Goal: Task Accomplishment & Management: Use online tool/utility

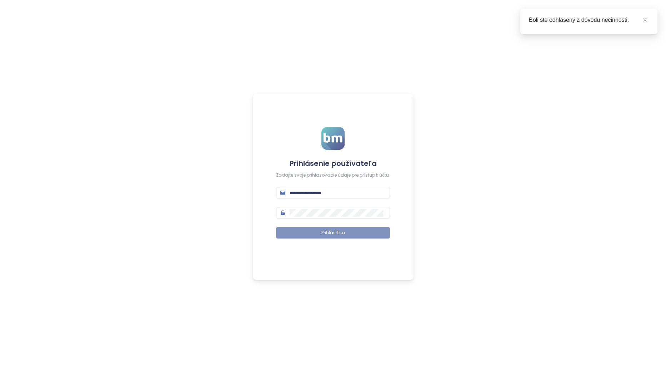
type input "**********"
click at [346, 234] on button "Prihlásiť sa" at bounding box center [333, 232] width 114 height 11
click at [351, 236] on button "Prihlásiť sa" at bounding box center [333, 232] width 114 height 11
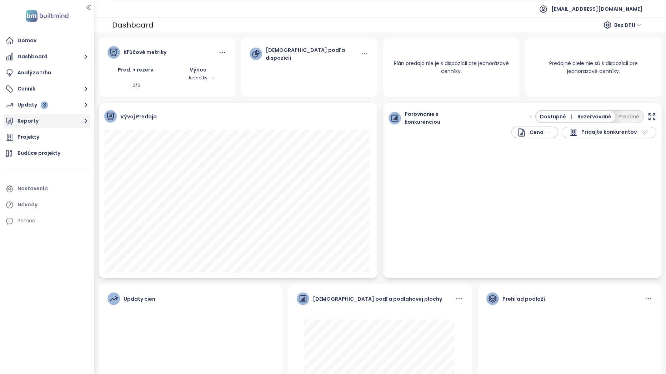
click at [55, 121] on button "Reporty" at bounding box center [47, 121] width 87 height 14
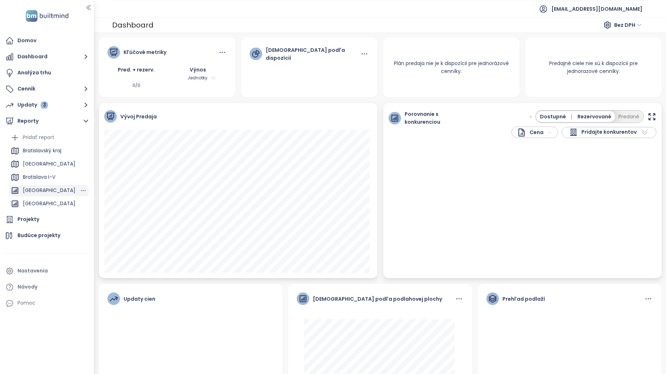
click at [53, 188] on div "[GEOGRAPHIC_DATA]" at bounding box center [49, 190] width 53 height 9
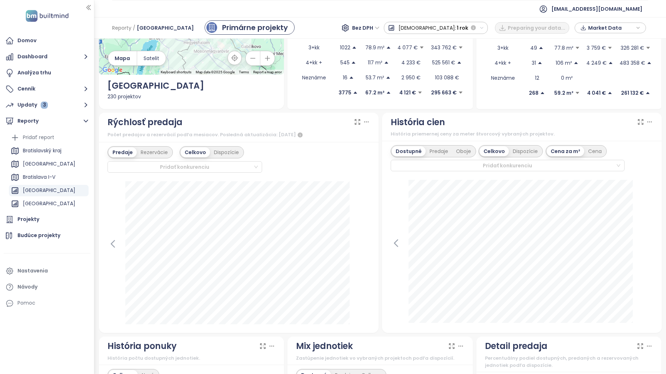
scroll to position [107, 0]
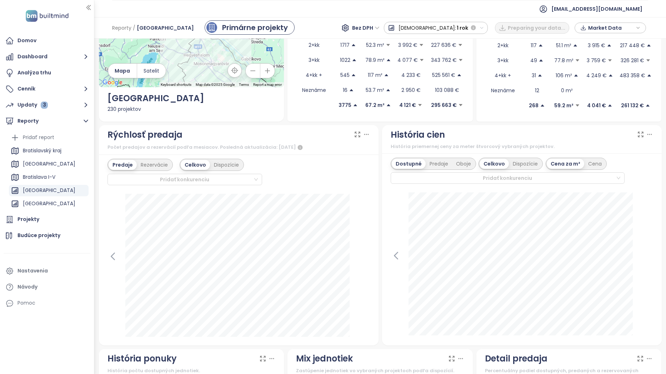
click at [366, 133] on icon at bounding box center [366, 134] width 7 height 7
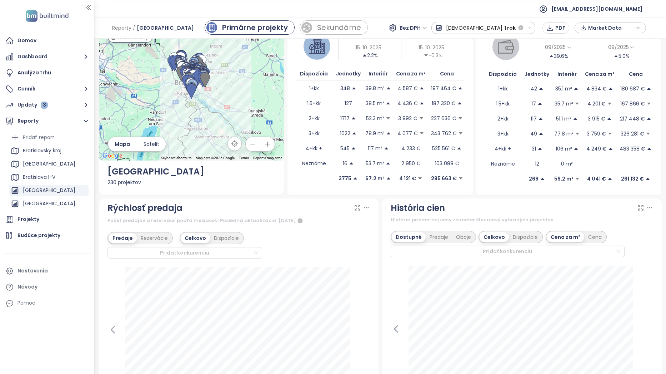
scroll to position [0, 0]
